Goal: Task Accomplishment & Management: Use online tool/utility

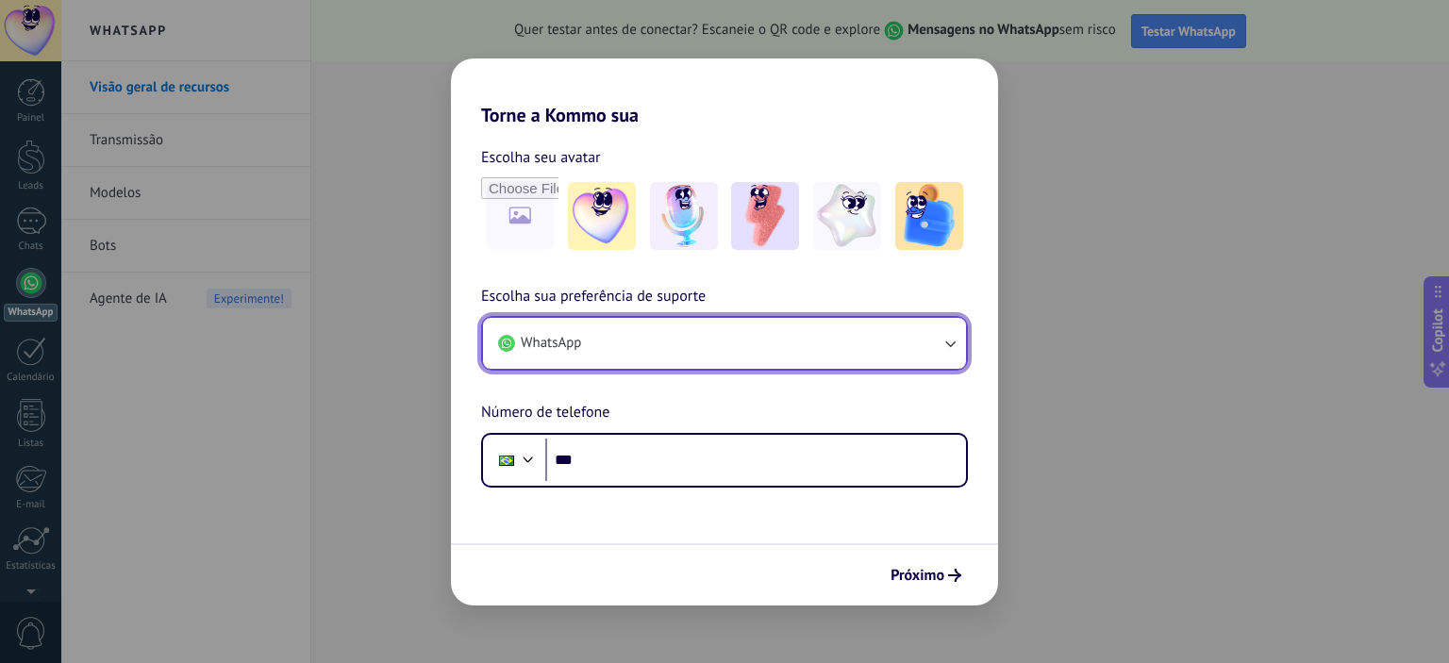
click at [538, 342] on span "WhatsApp" at bounding box center [551, 343] width 60 height 19
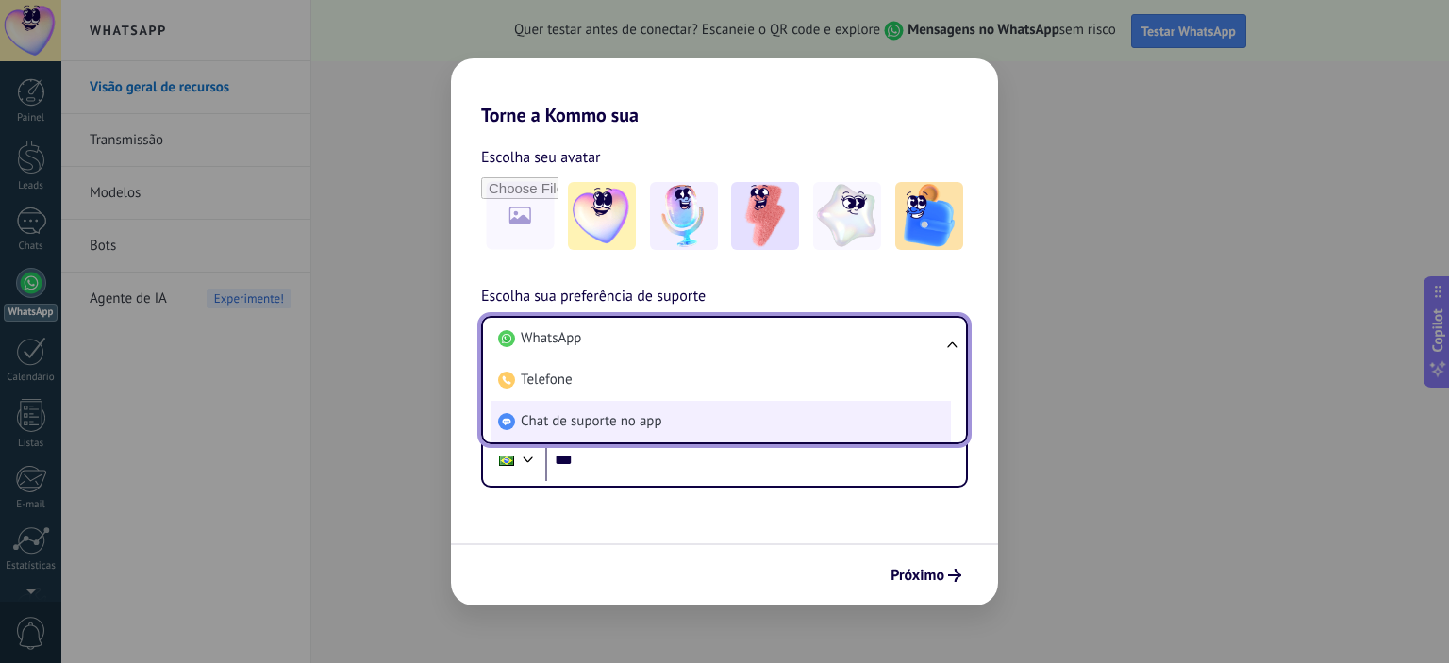
click at [559, 423] on span "Chat de suporte no app" at bounding box center [592, 421] width 142 height 19
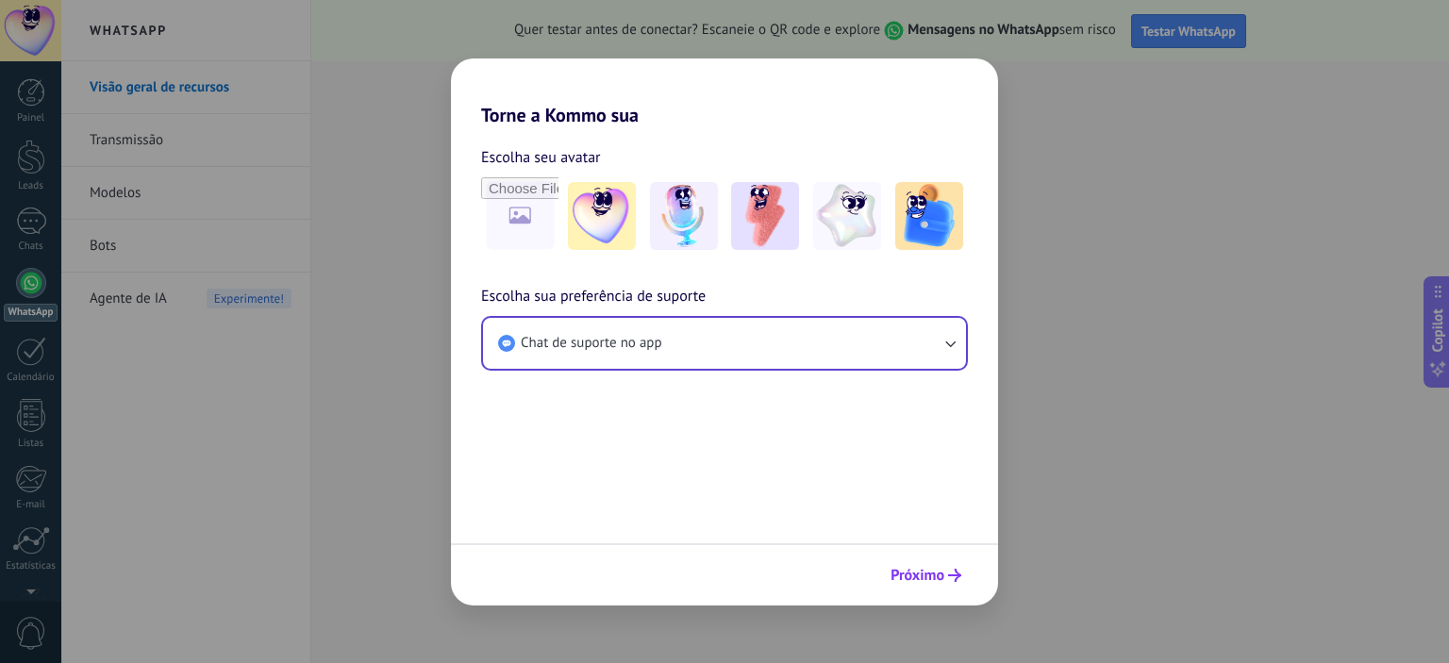
click at [934, 569] on span "Próximo" at bounding box center [918, 575] width 54 height 13
